Goal: Task Accomplishment & Management: Manage account settings

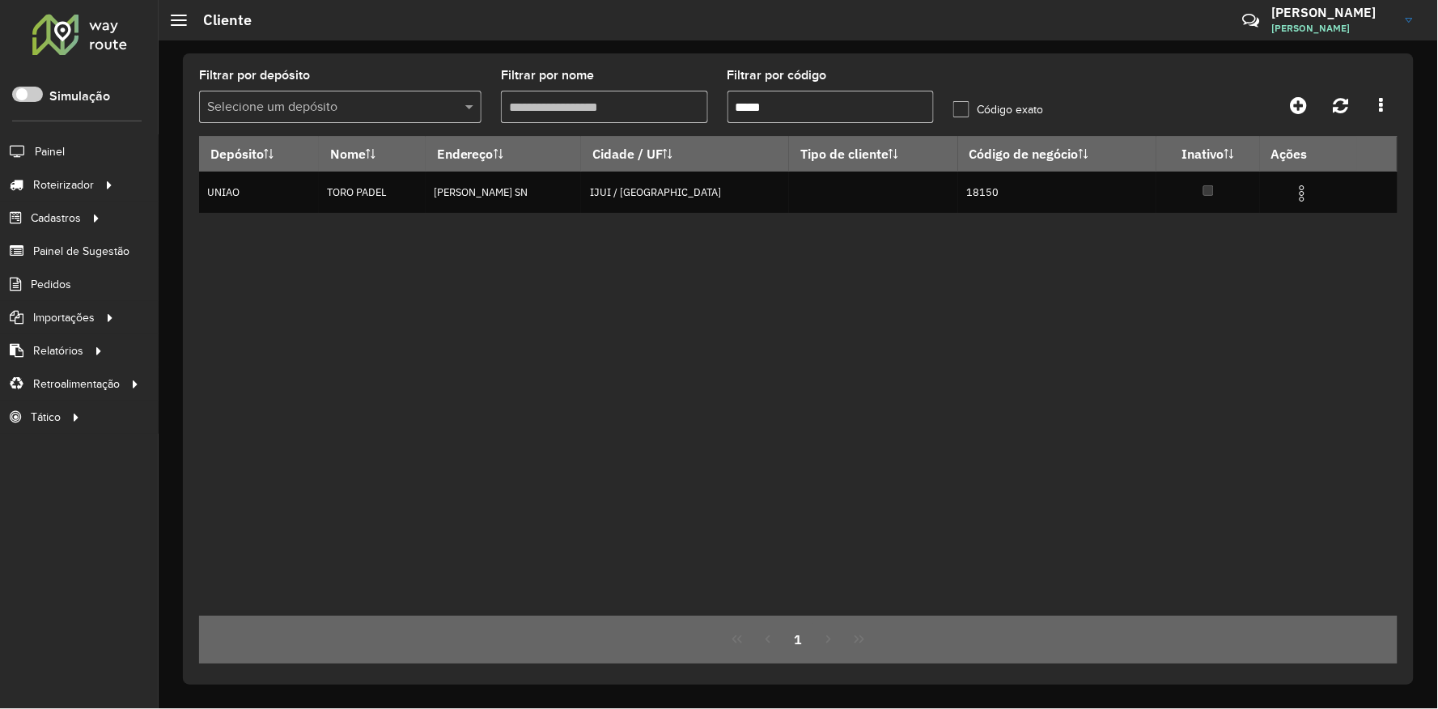
drag, startPoint x: 799, startPoint y: 108, endPoint x: 790, endPoint y: 108, distance: 8.9
click at [790, 108] on input "*****" at bounding box center [830, 107] width 207 height 32
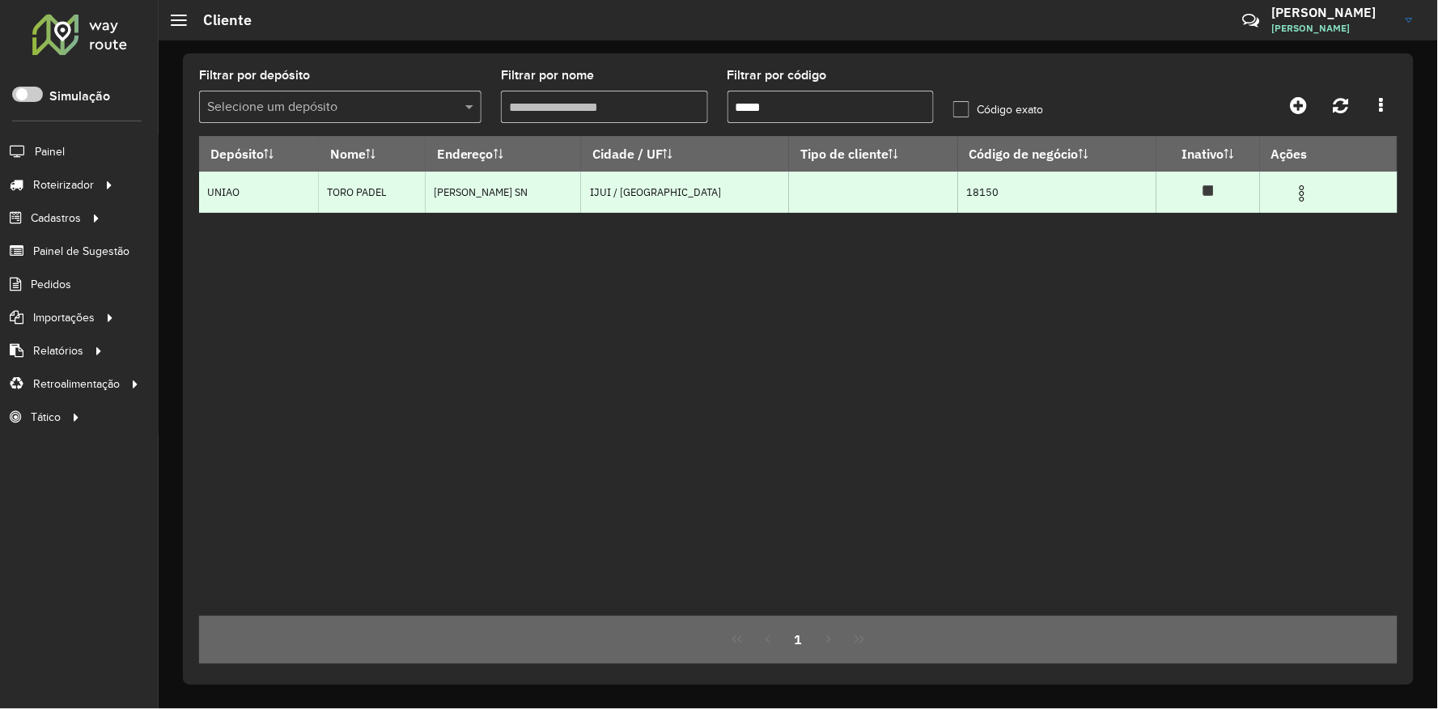
click at [1298, 197] on img at bounding box center [1301, 193] width 19 height 19
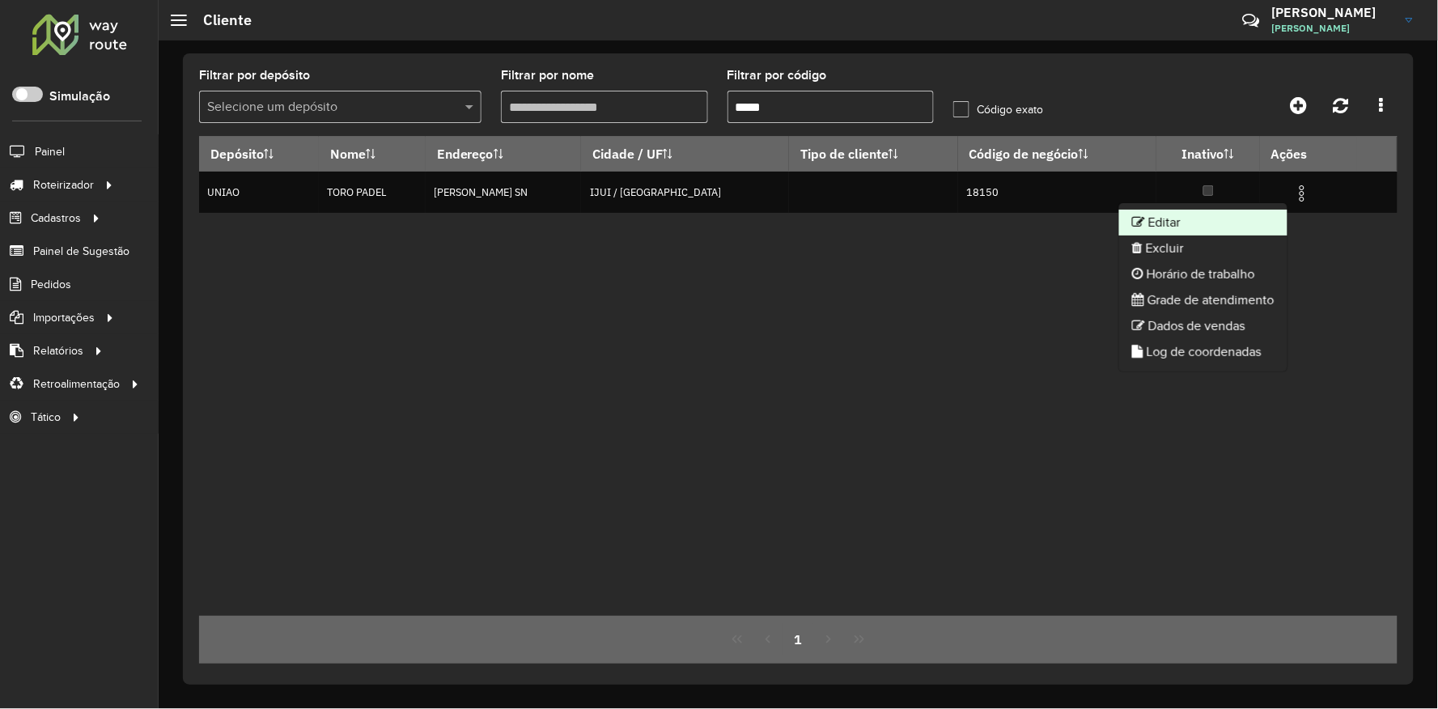
click at [1197, 227] on li "Editar" at bounding box center [1203, 223] width 168 height 26
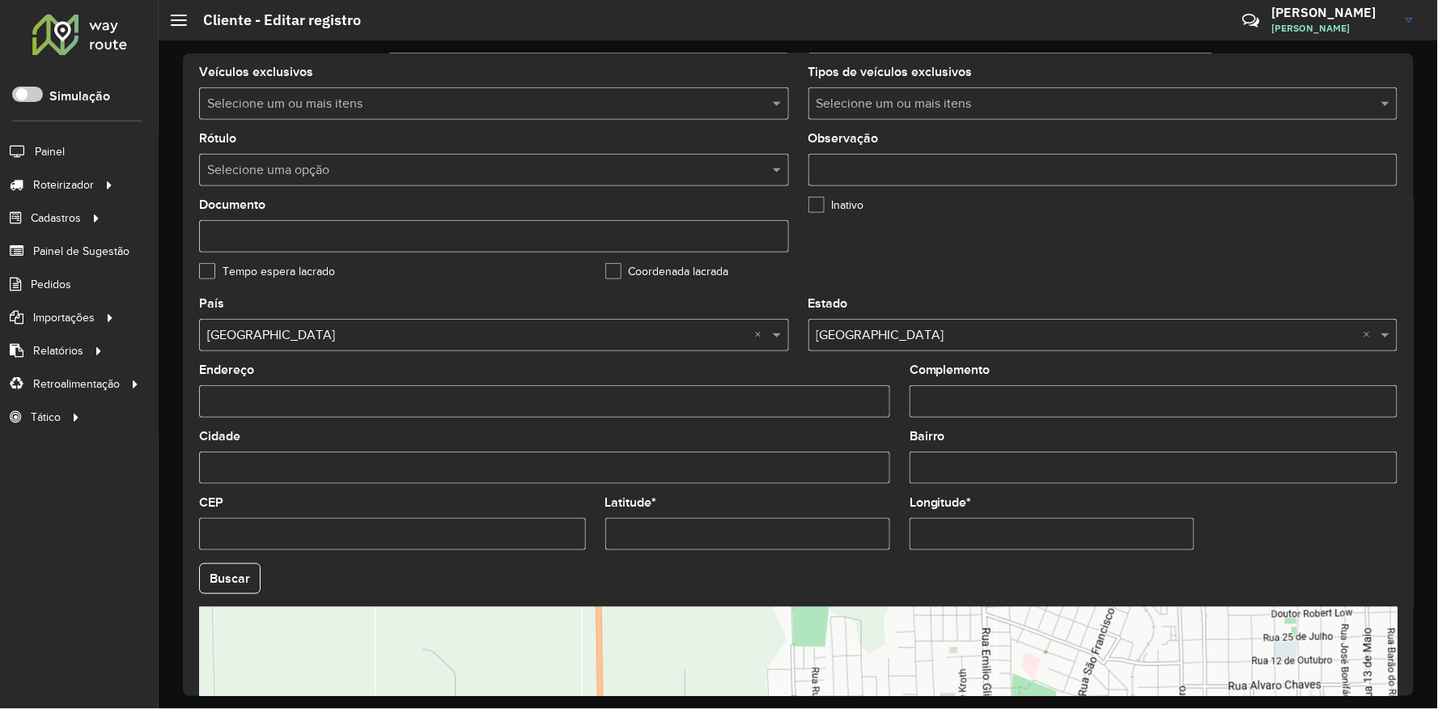
scroll to position [449, 0]
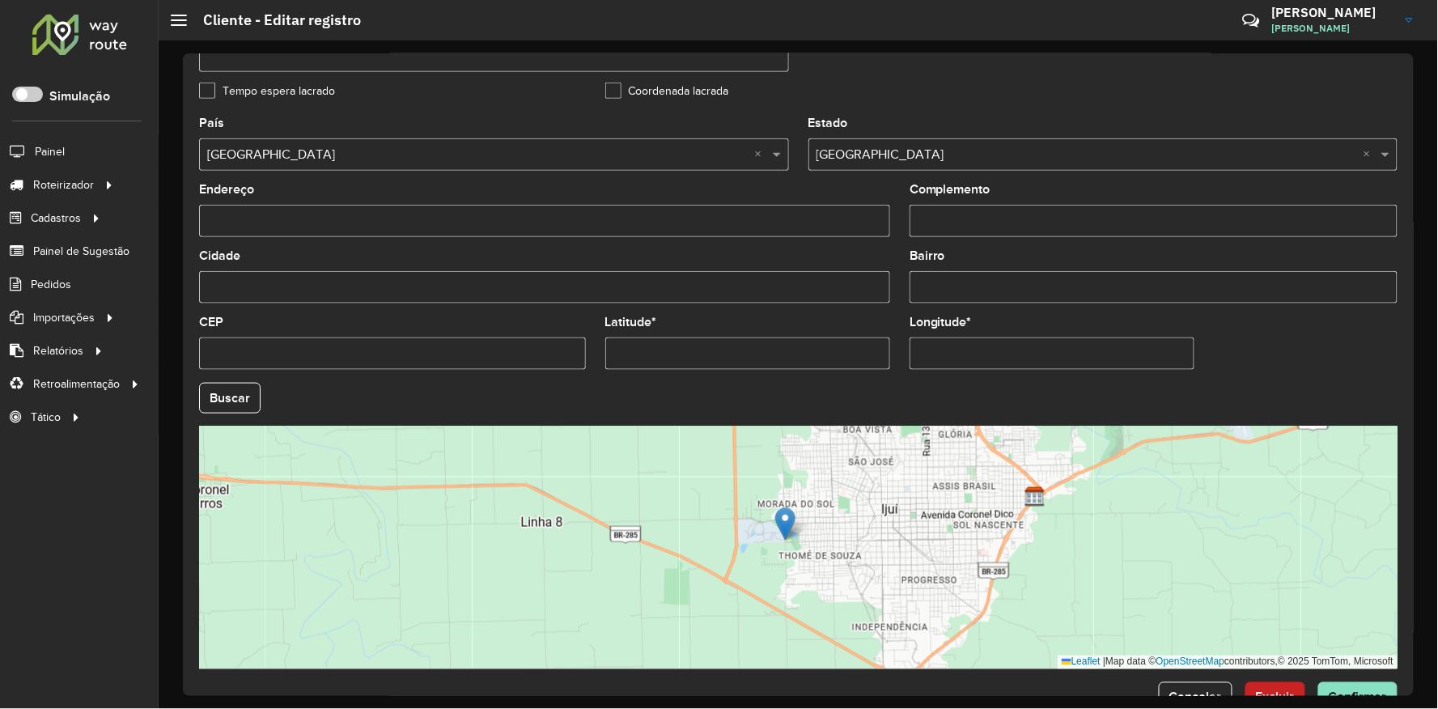
drag, startPoint x: 790, startPoint y: 506, endPoint x: 790, endPoint y: 537, distance: 31.6
click at [790, 537] on img at bounding box center [785, 523] width 20 height 33
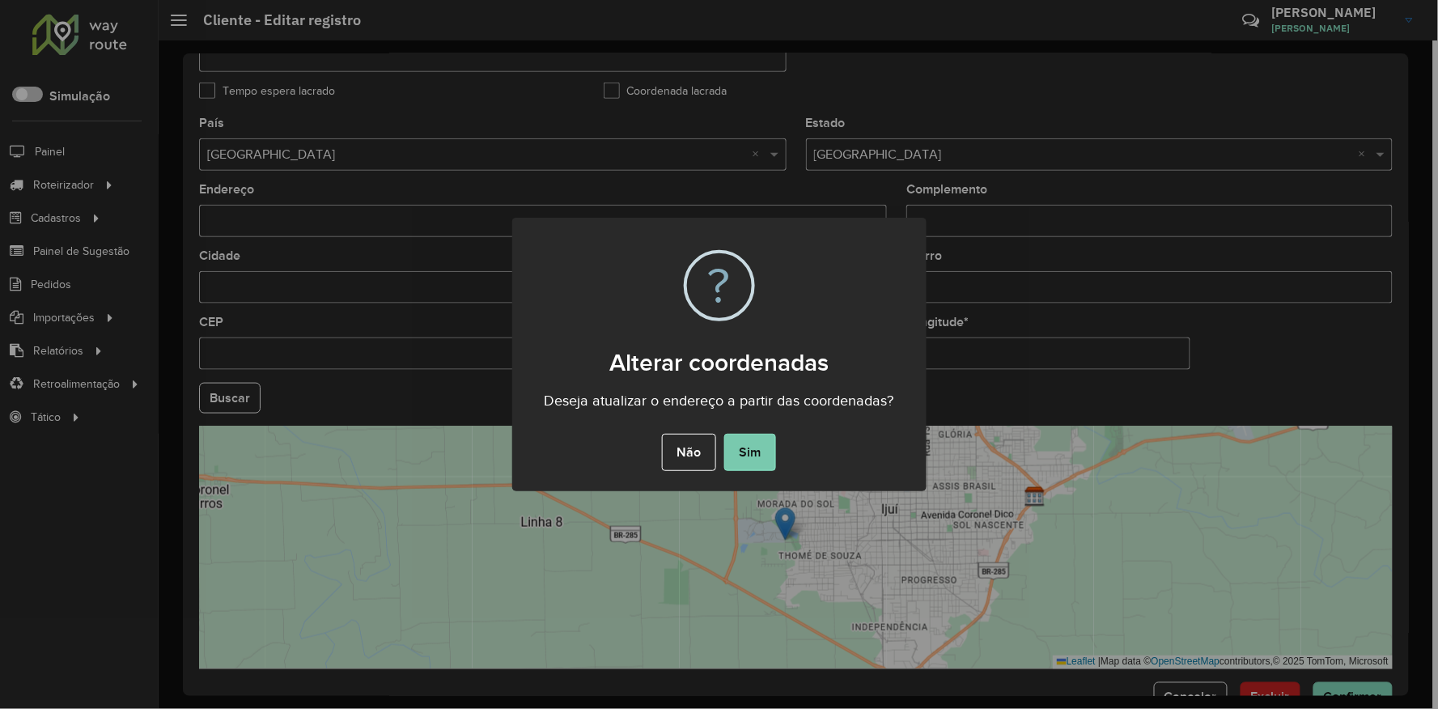
click at [759, 451] on button "Sim" at bounding box center [750, 452] width 52 height 37
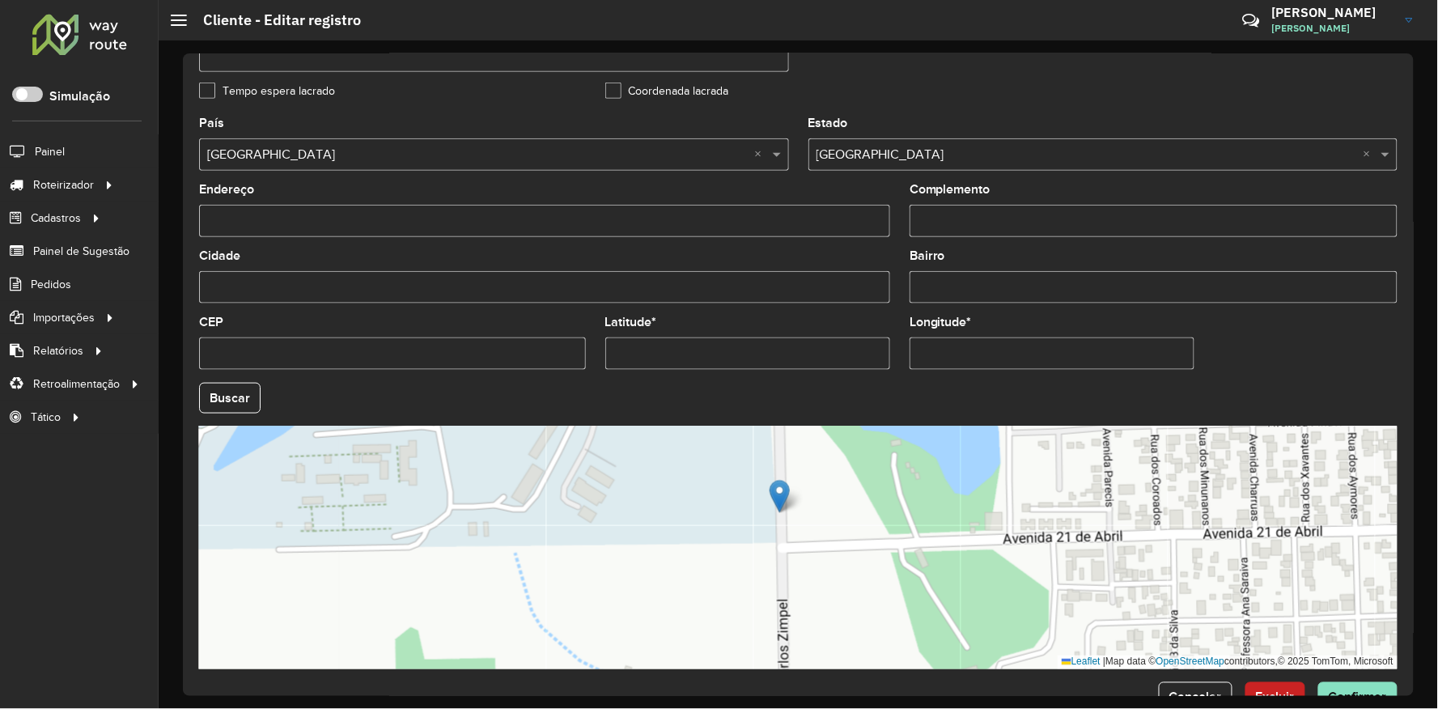
drag, startPoint x: 834, startPoint y: 544, endPoint x: 817, endPoint y: 577, distance: 37.3
click at [817, 577] on div "Leaflet | Map data © OpenStreetMap contributors,© 2025 TomTom, Microsoft" at bounding box center [798, 547] width 1198 height 243
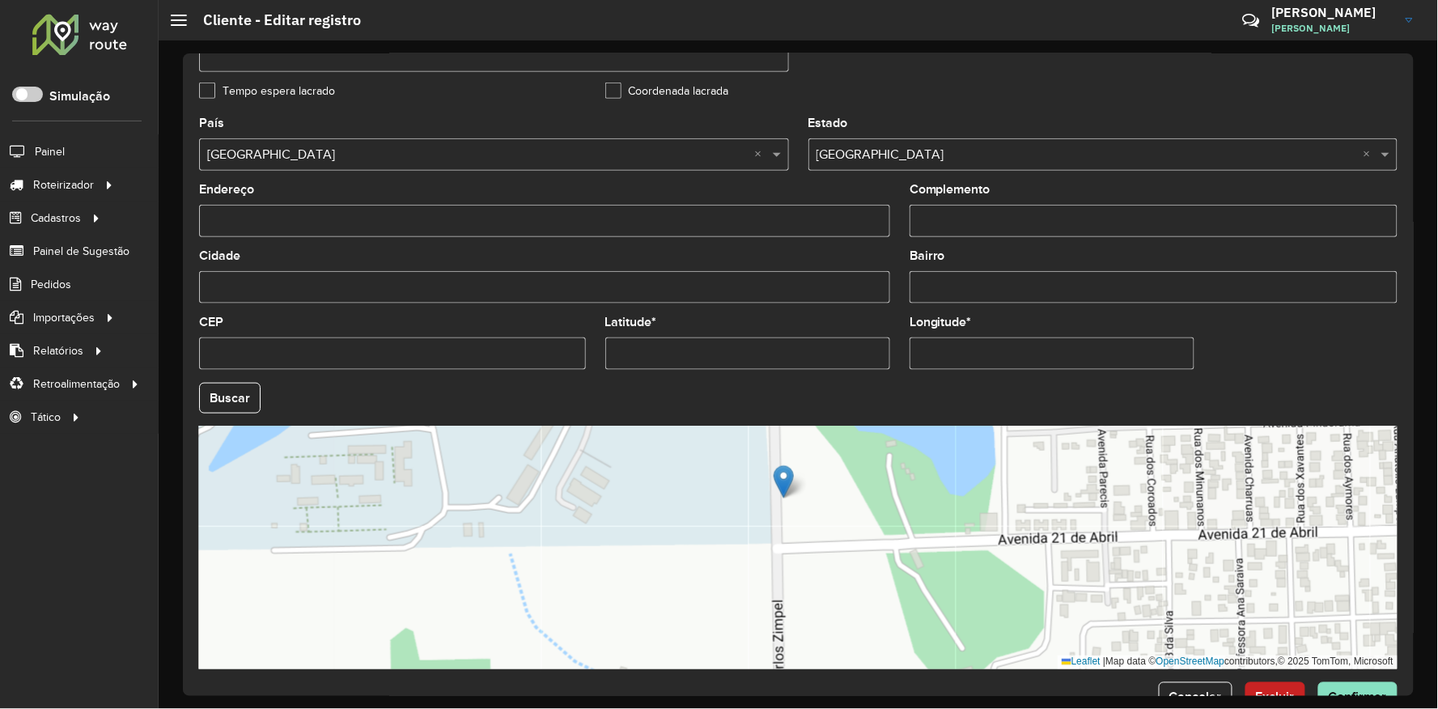
drag, startPoint x: 773, startPoint y: 495, endPoint x: 782, endPoint y: 480, distance: 17.8
click at [782, 480] on img at bounding box center [783, 481] width 20 height 33
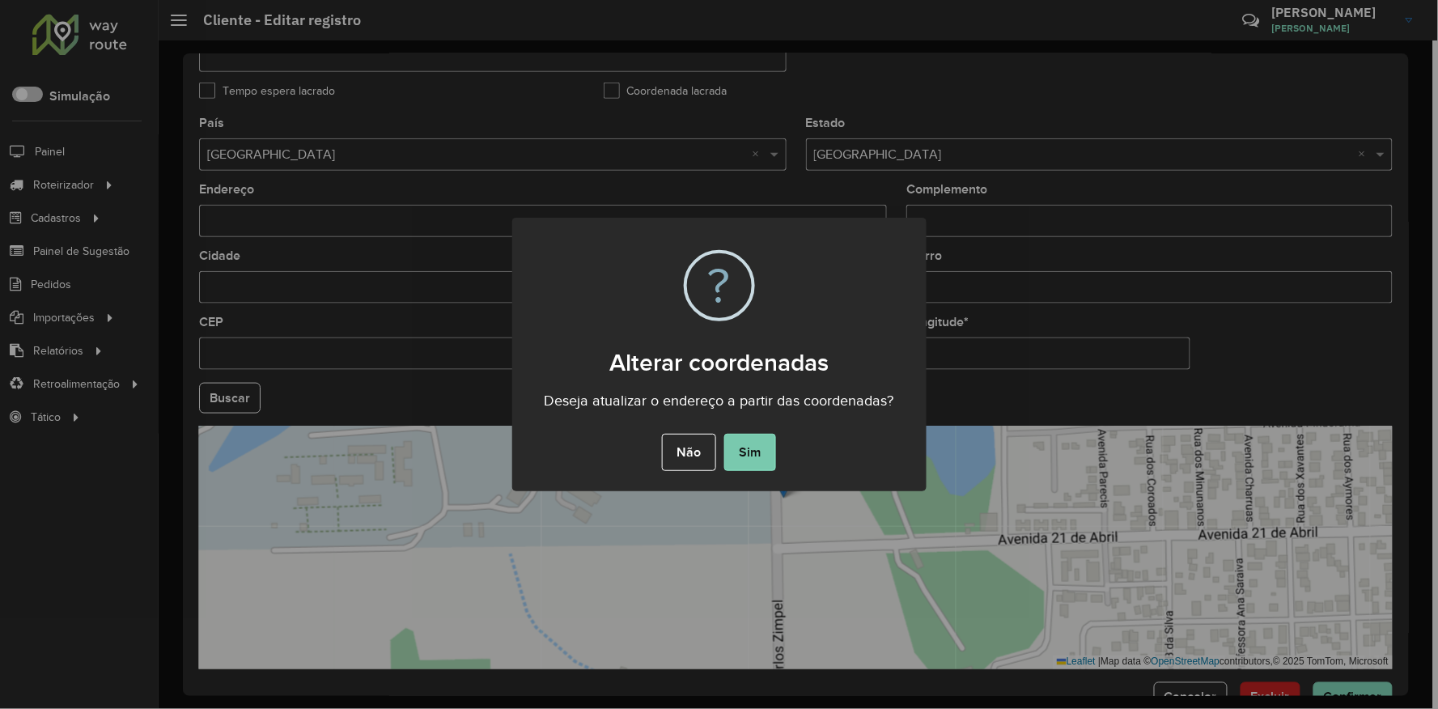
click at [756, 451] on button "Sim" at bounding box center [750, 452] width 52 height 37
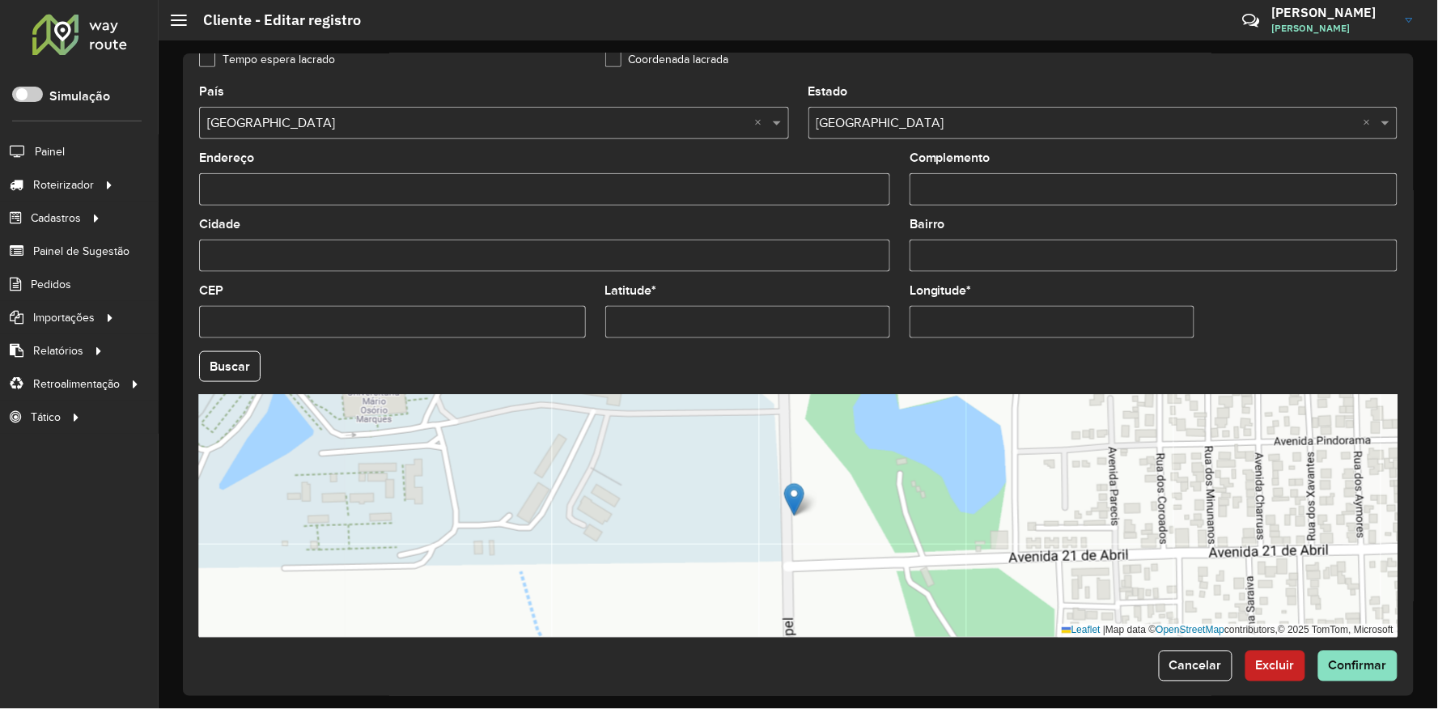
scroll to position [498, 0]
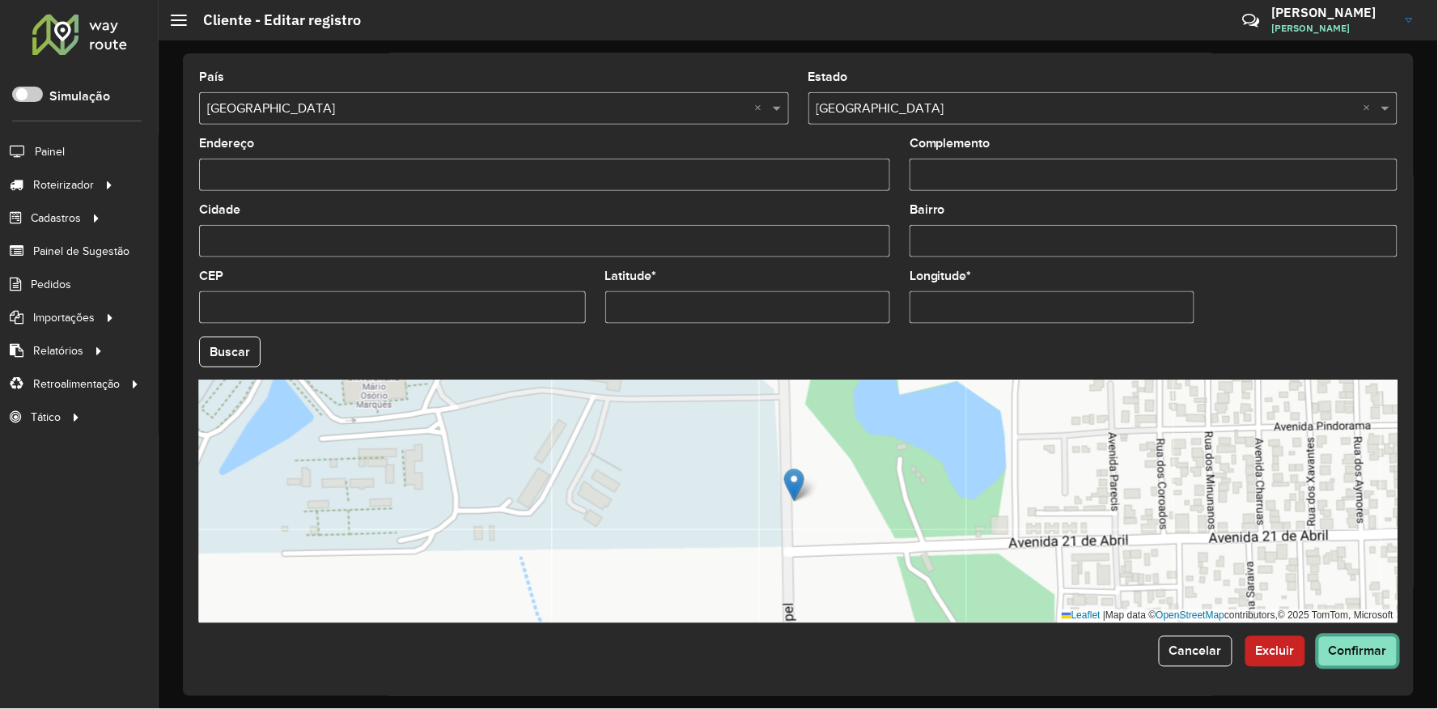
click at [1353, 661] on button "Confirmar" at bounding box center [1357, 651] width 79 height 31
